Goal: Communication & Community: Share content

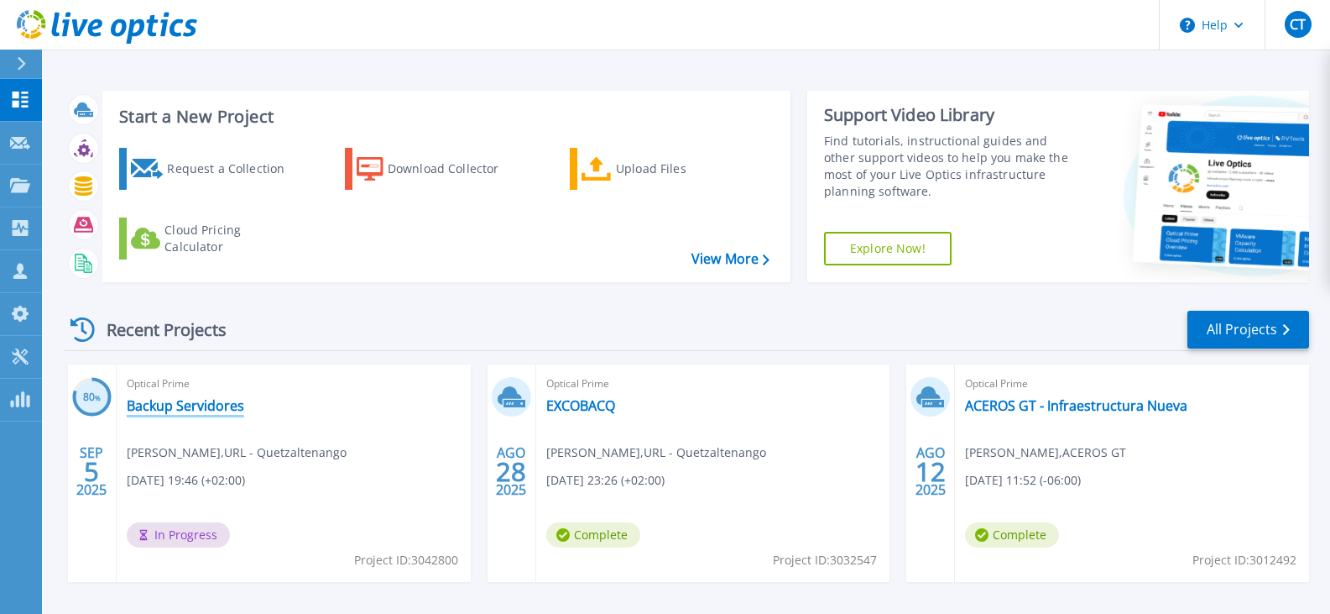
click at [209, 408] on link "Backup Servidores" at bounding box center [186, 405] width 118 height 17
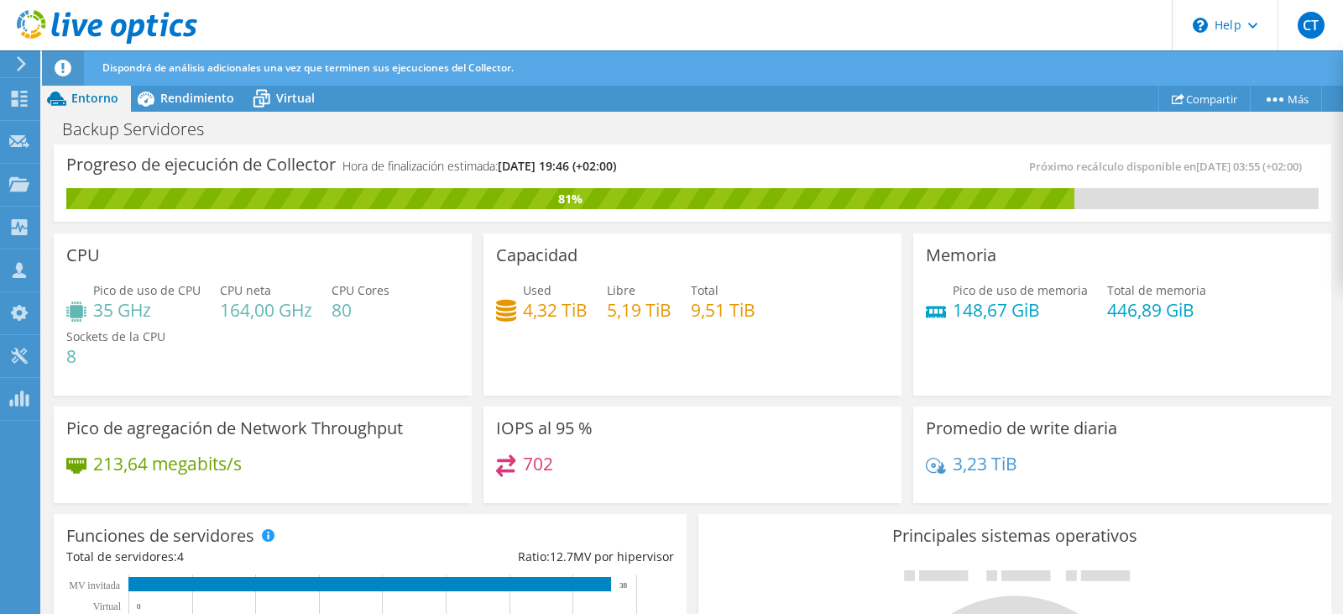
scroll to position [252, 0]
click at [41, 183] on div "Proyectos" at bounding box center [84, 185] width 90 height 42
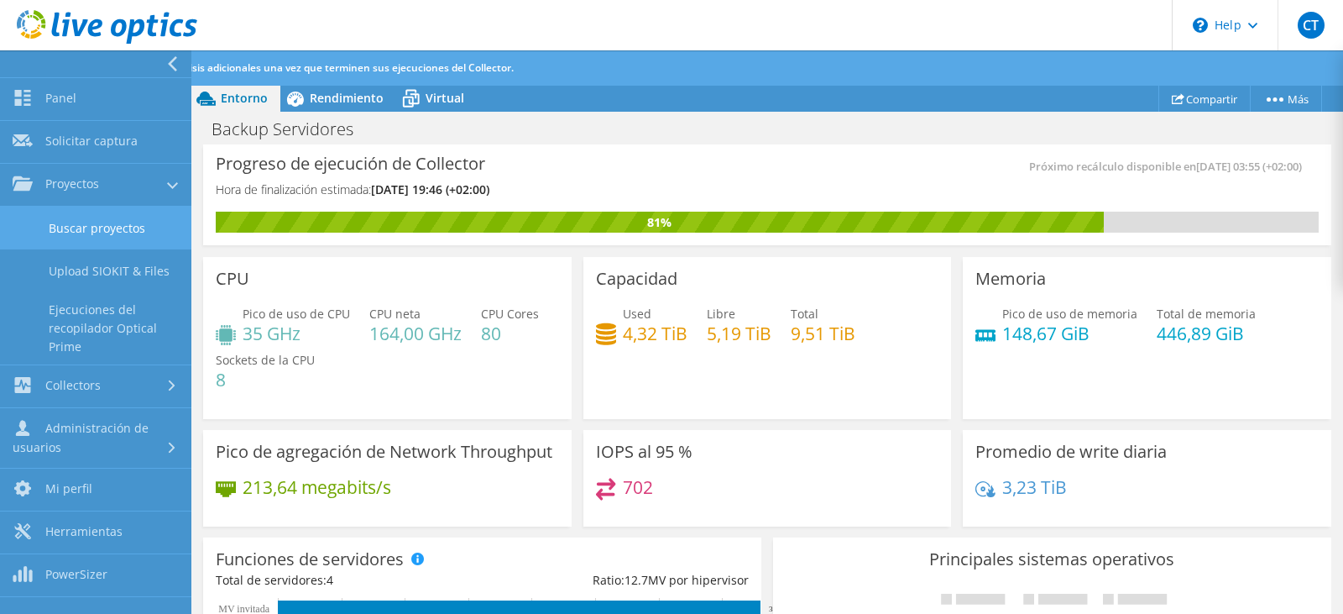
click at [107, 230] on link "Buscar proyectos" at bounding box center [95, 227] width 191 height 43
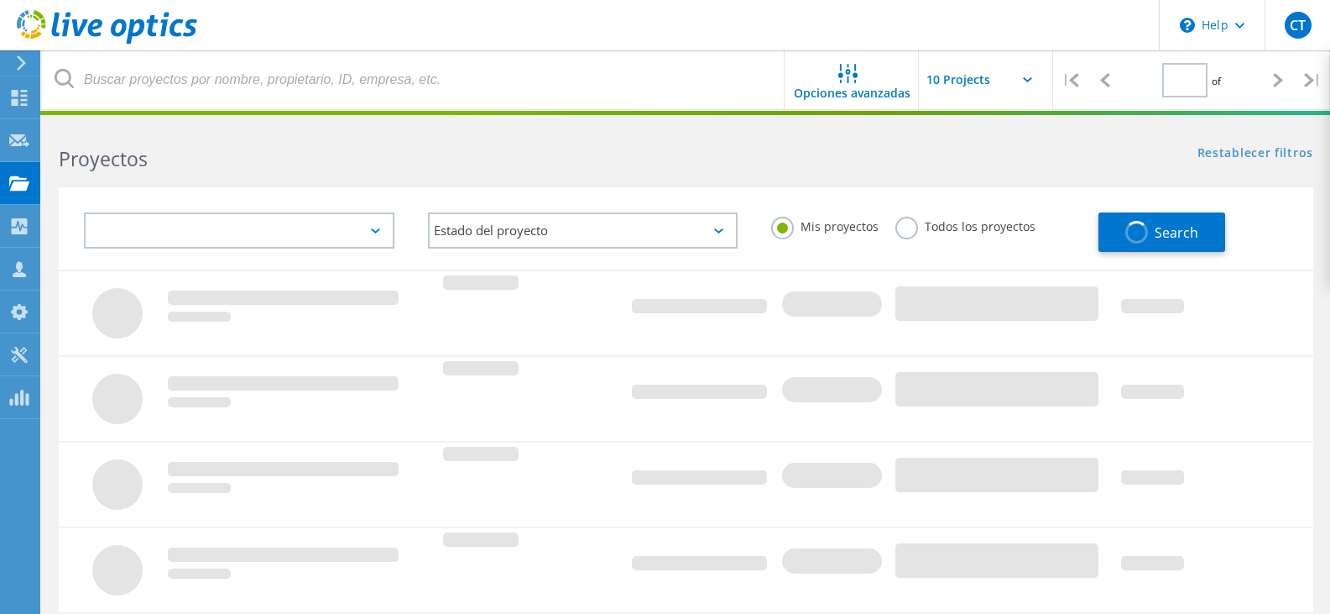
type input "1"
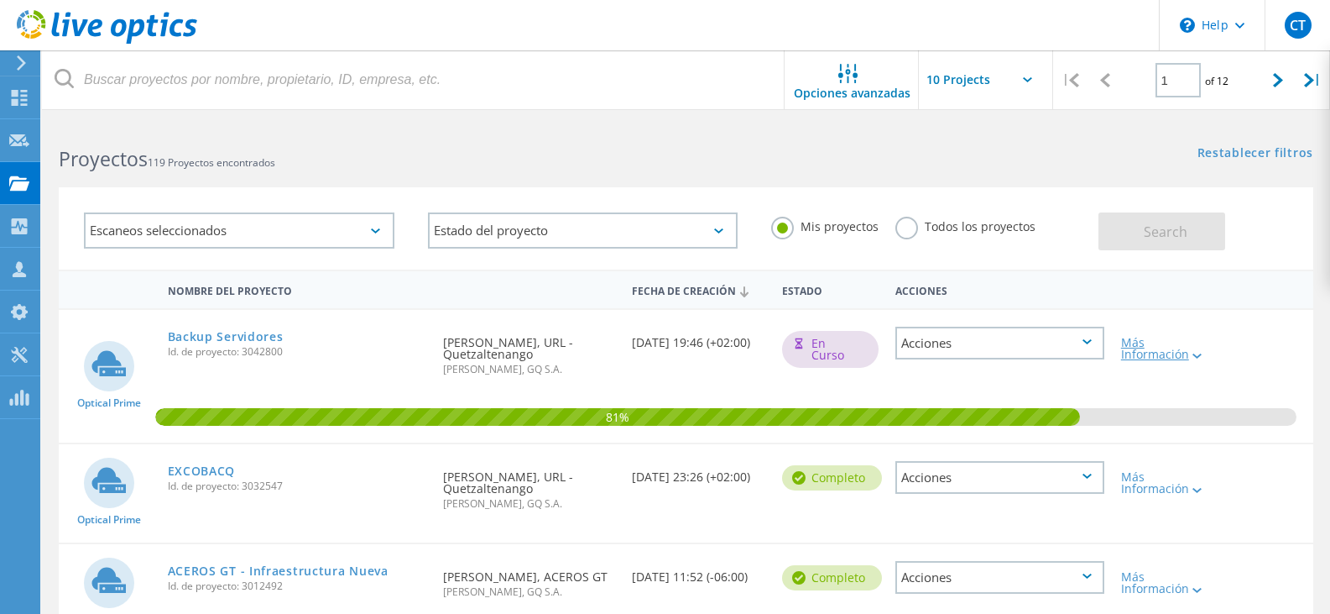
click at [1188, 345] on div "Más Información" at bounding box center [1163, 349] width 84 height 24
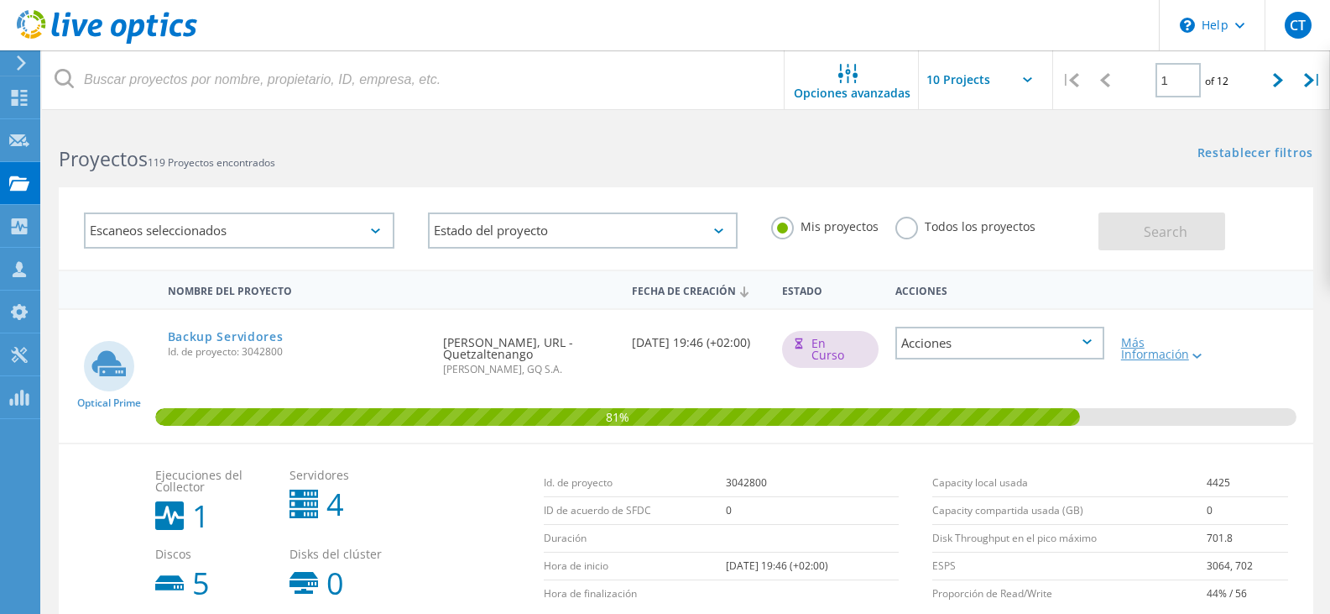
click at [1167, 353] on div "Más Información" at bounding box center [1163, 349] width 84 height 24
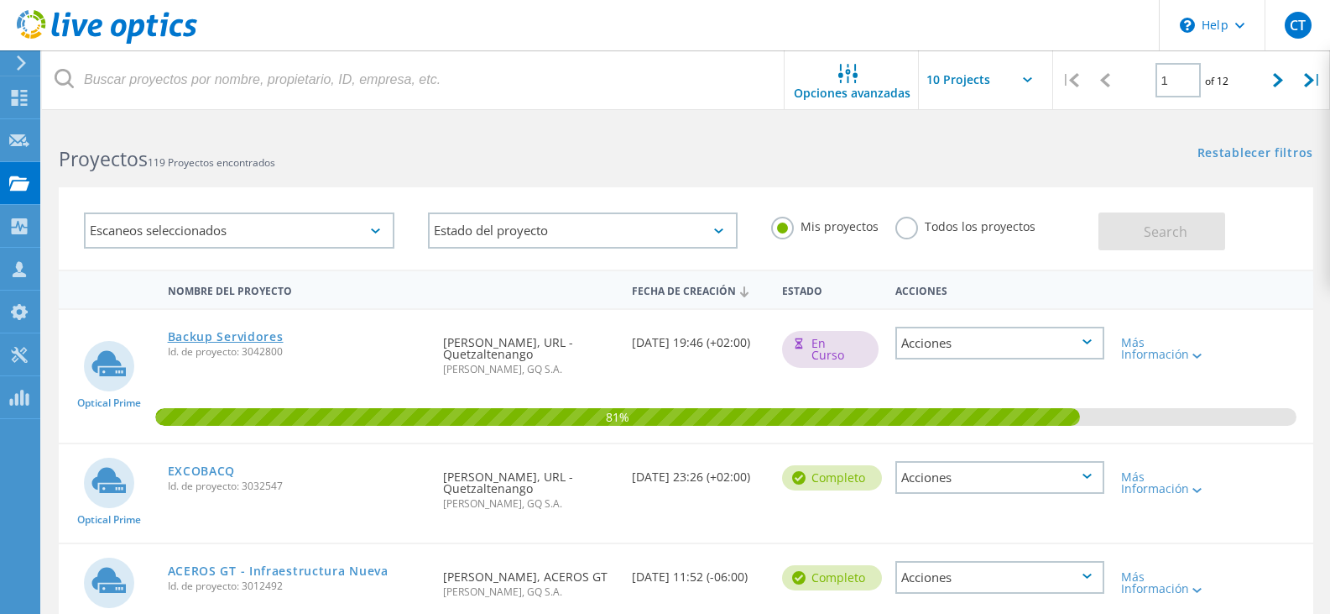
click at [253, 342] on link "Backup Servidores" at bounding box center [226, 337] width 116 height 12
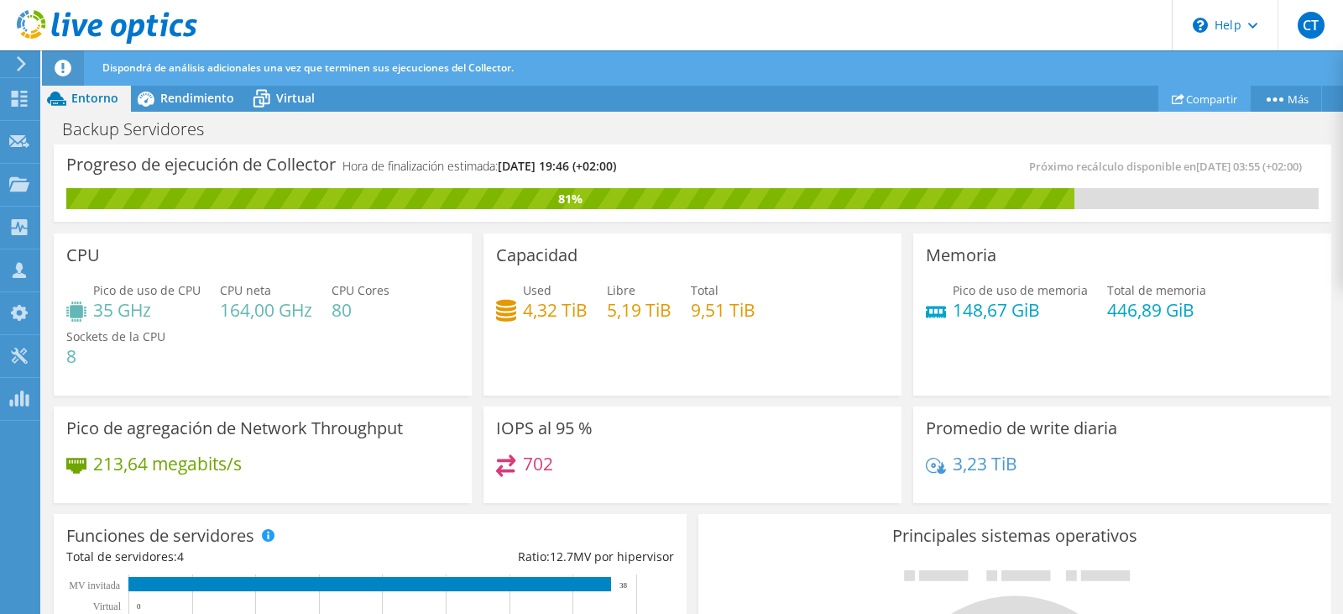
click at [1204, 94] on link "Compartir" at bounding box center [1204, 99] width 92 height 26
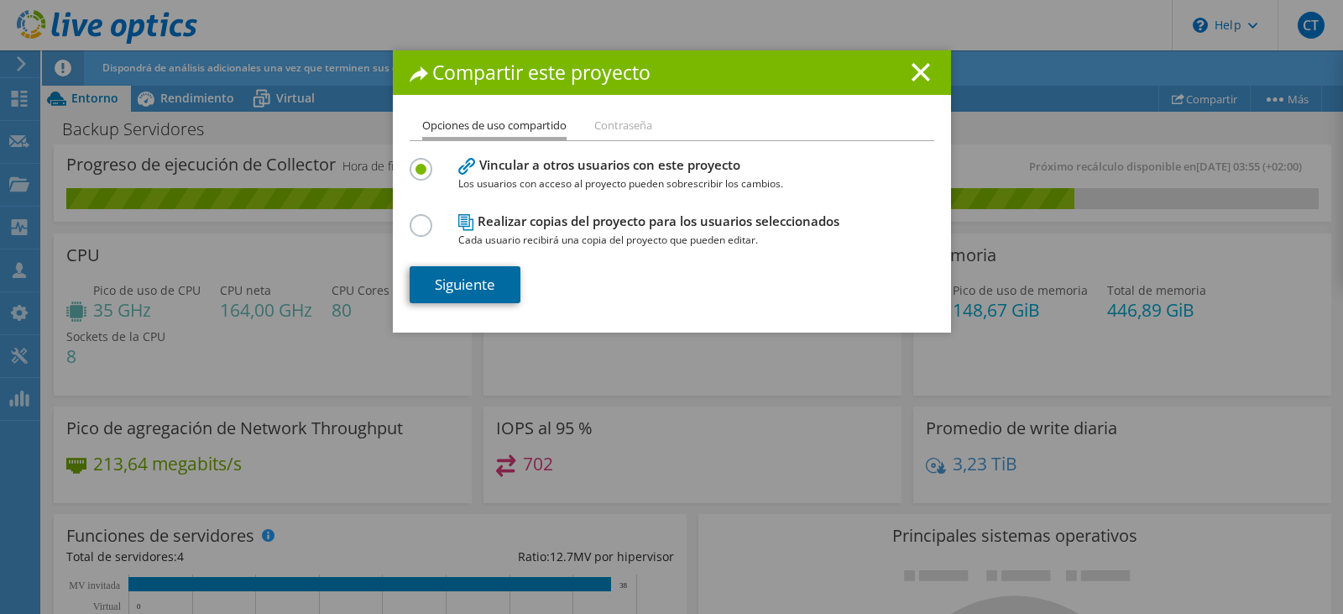
click at [467, 286] on link "Siguiente" at bounding box center [465, 284] width 111 height 37
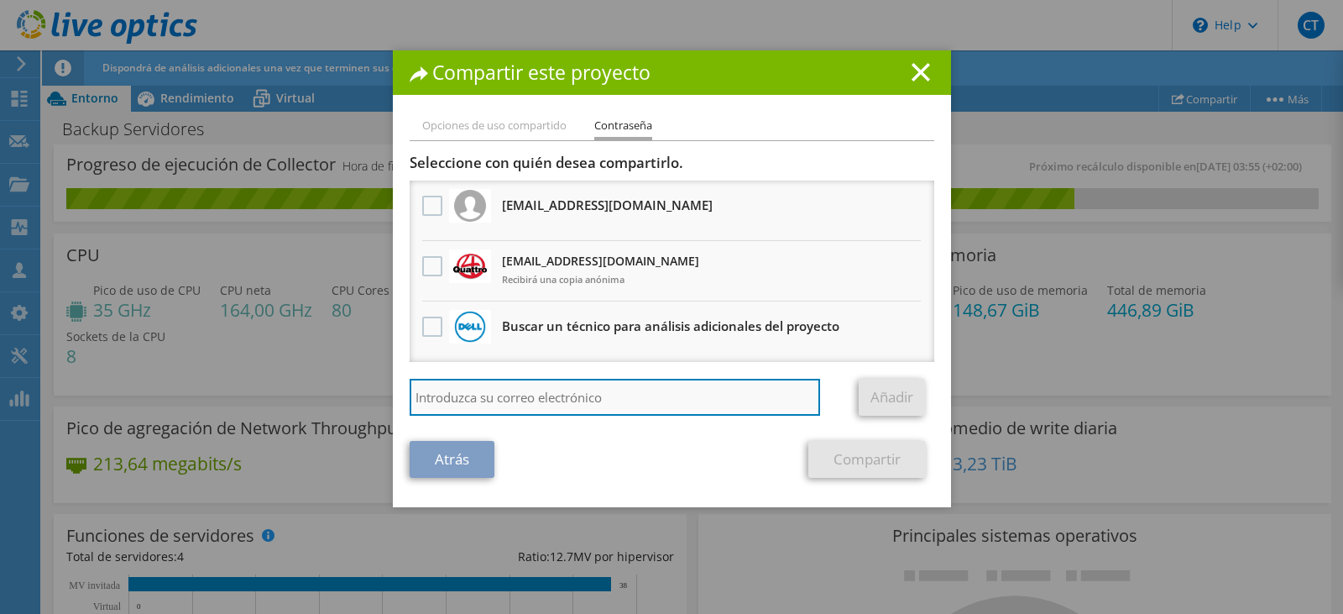
click at [514, 390] on input "search" at bounding box center [615, 397] width 411 height 37
type input "ogalan"
drag, startPoint x: 483, startPoint y: 399, endPoint x: 341, endPoint y: 389, distance: 142.2
click at [341, 387] on div "Compartir este proyecto Opciones de uso compartido Contraseña Vincular a otros …" at bounding box center [671, 306] width 1343 height 513
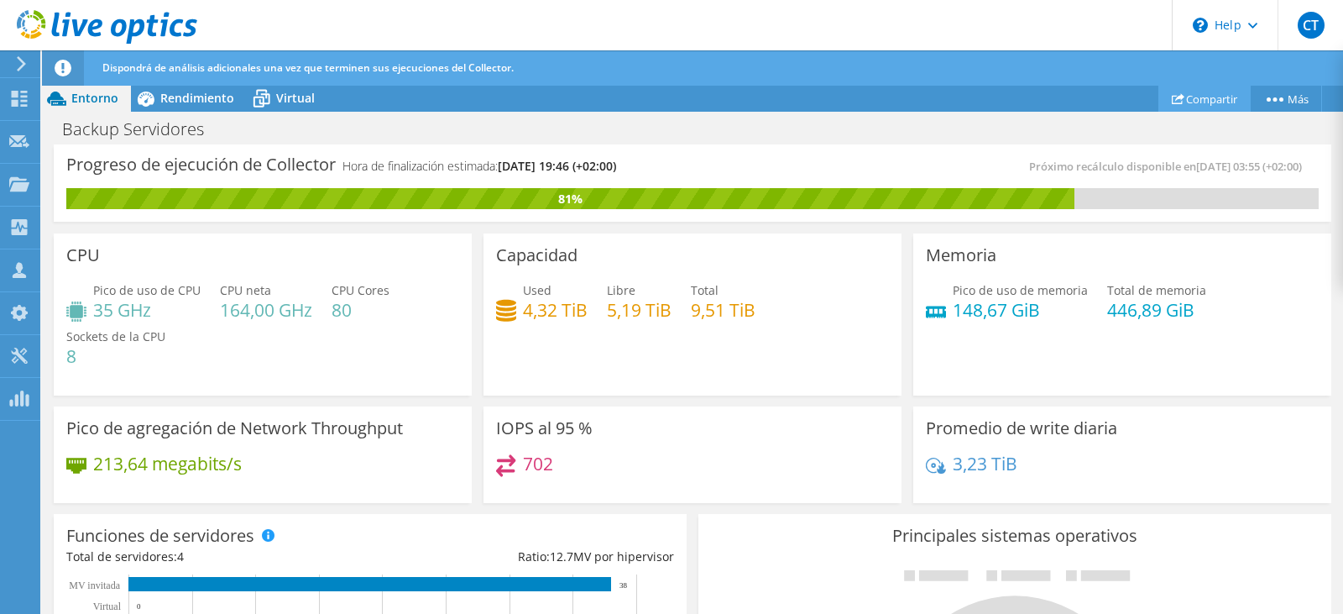
click at [1193, 101] on link "Compartir" at bounding box center [1204, 99] width 92 height 26
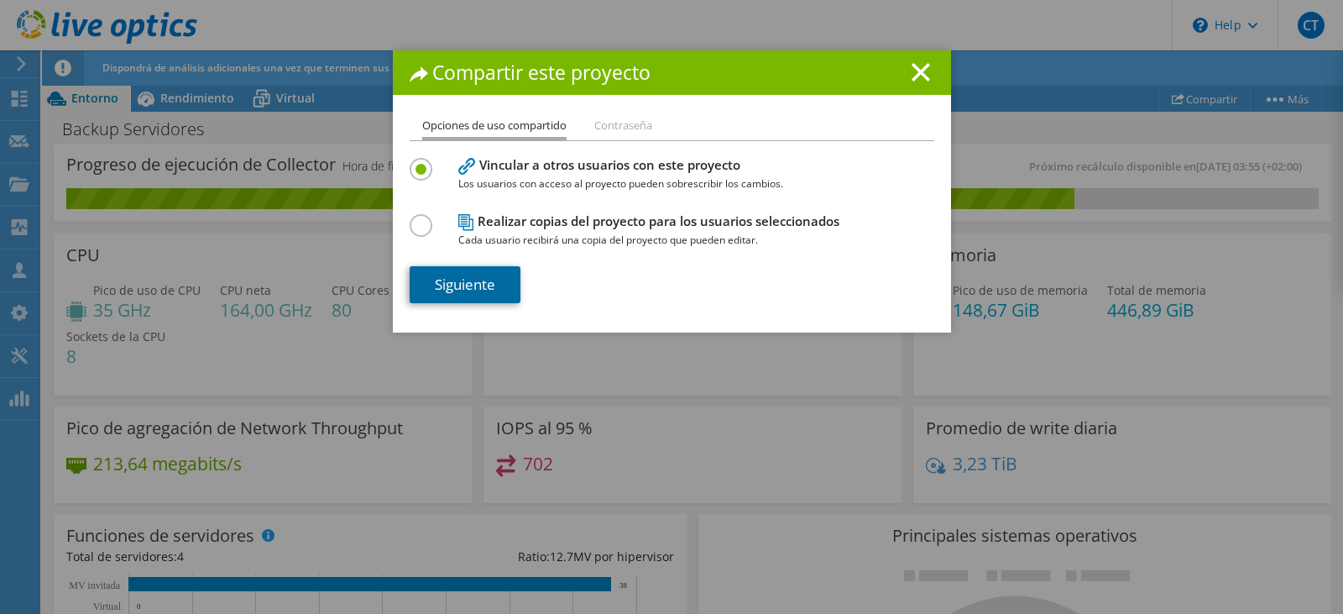
click at [464, 284] on link "Siguiente" at bounding box center [465, 284] width 111 height 37
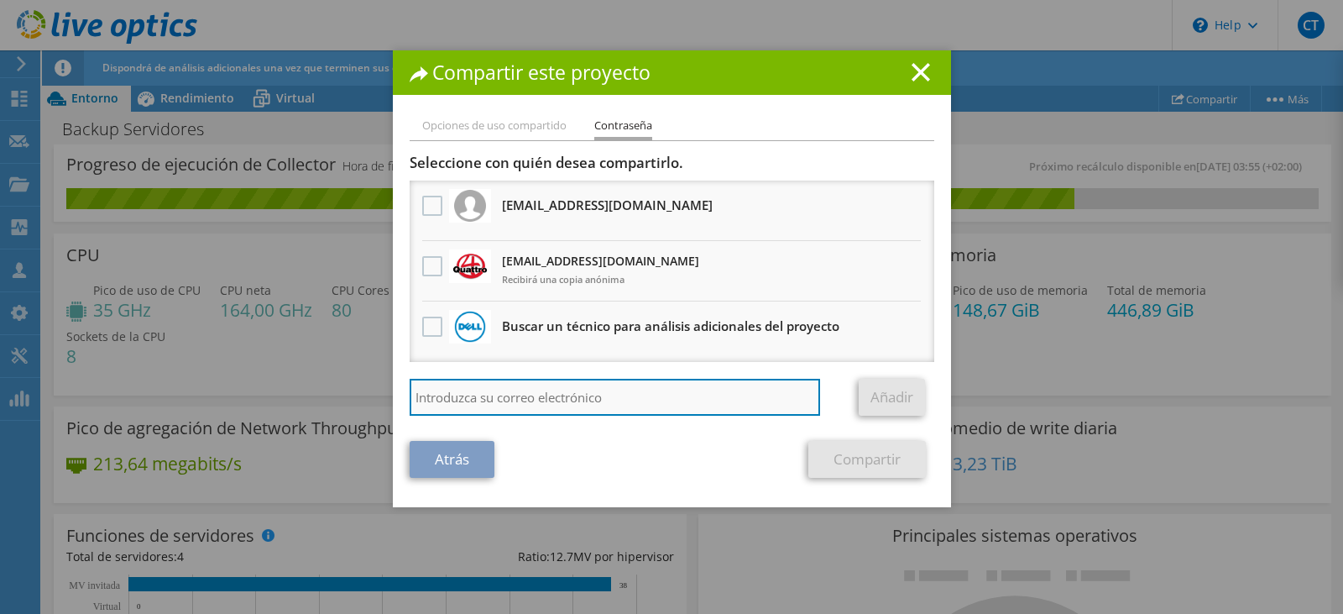
click at [504, 400] on input "search" at bounding box center [615, 397] width 411 height 37
paste input "ogalan@quattro.com.gt"
type input "ogalan@quattro.com.gt"
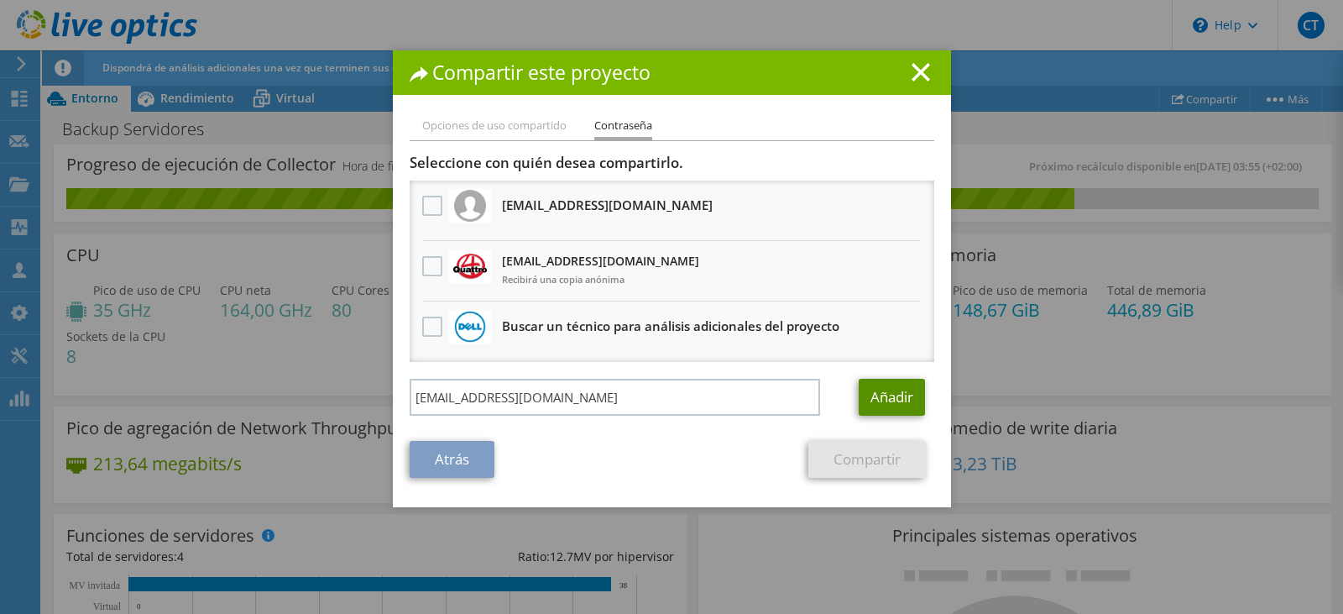
click at [870, 396] on link "Añadir" at bounding box center [892, 397] width 66 height 37
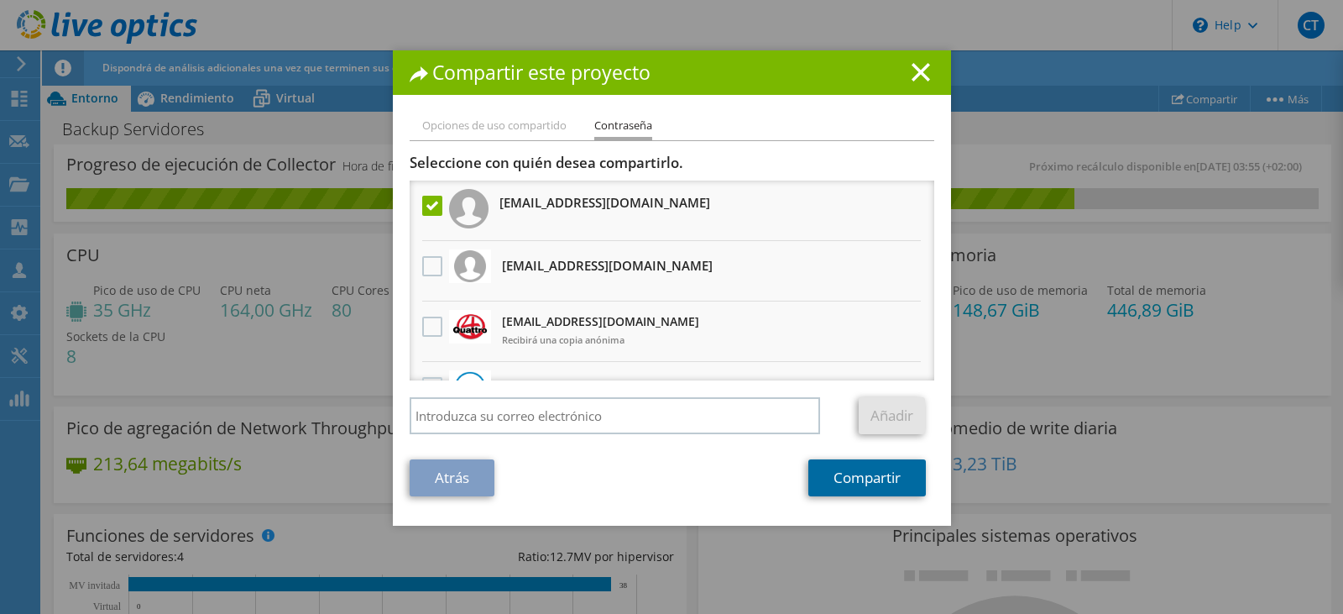
click at [840, 474] on link "Compartir" at bounding box center [867, 477] width 118 height 37
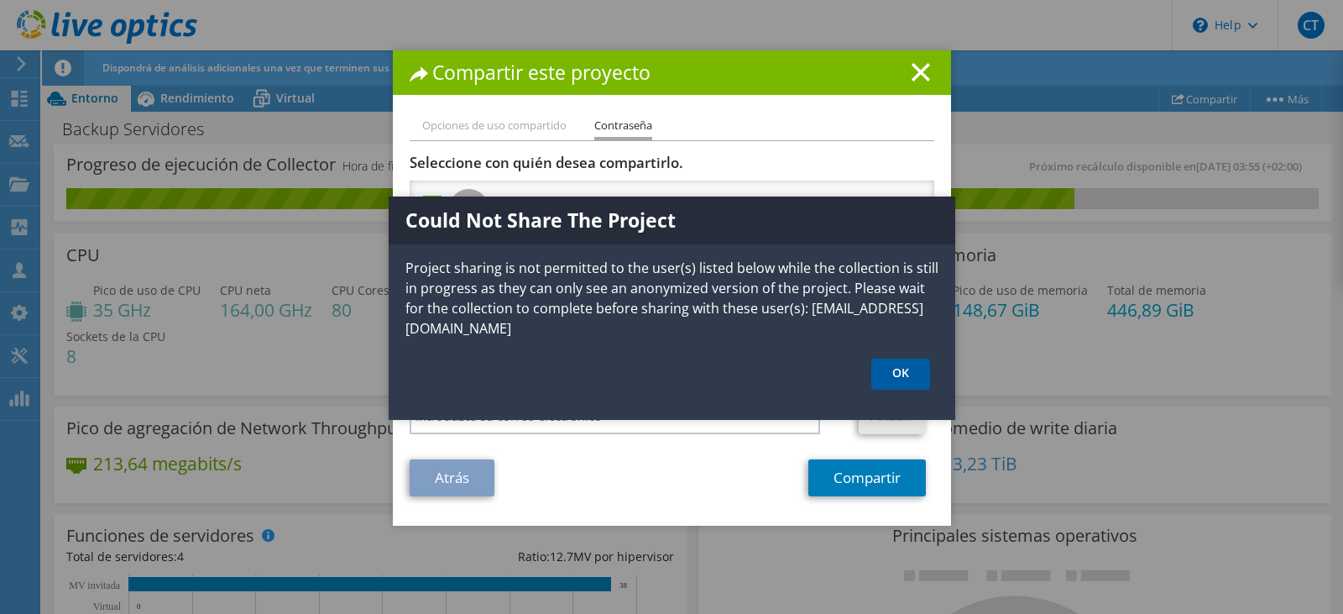
click at [891, 367] on link "OK" at bounding box center [900, 373] width 59 height 31
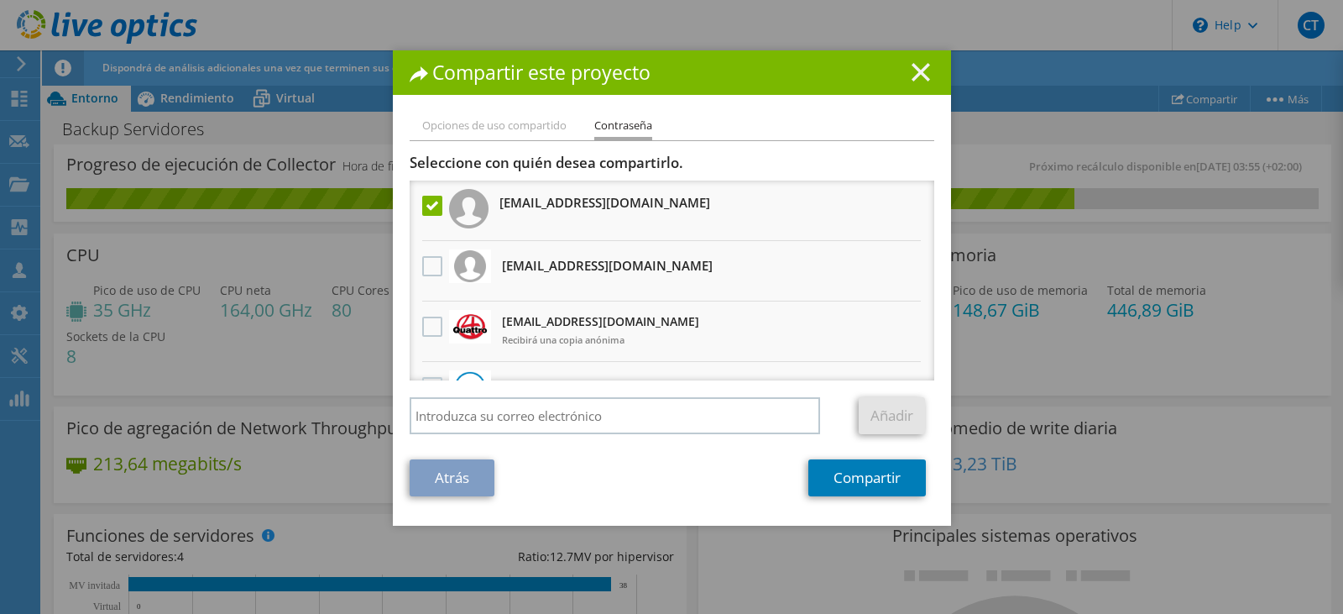
click at [913, 67] on icon at bounding box center [921, 72] width 18 height 18
